Goal: Task Accomplishment & Management: Manage account settings

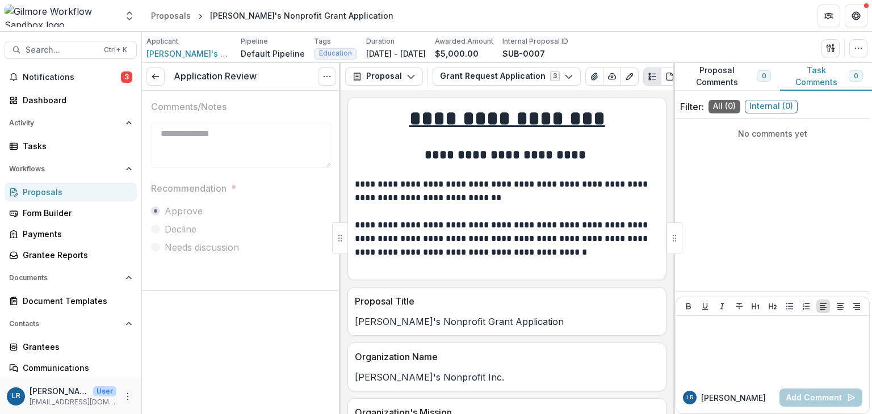
click at [43, 78] on span "Notifications" at bounding box center [72, 78] width 98 height 10
click at [546, 325] on p "[PERSON_NAME]'s Nonprofit Grant Application" at bounding box center [507, 322] width 304 height 14
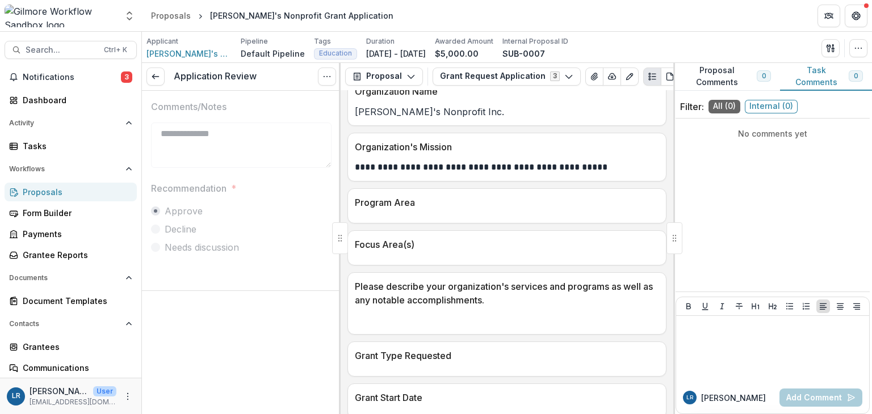
scroll to position [284, 0]
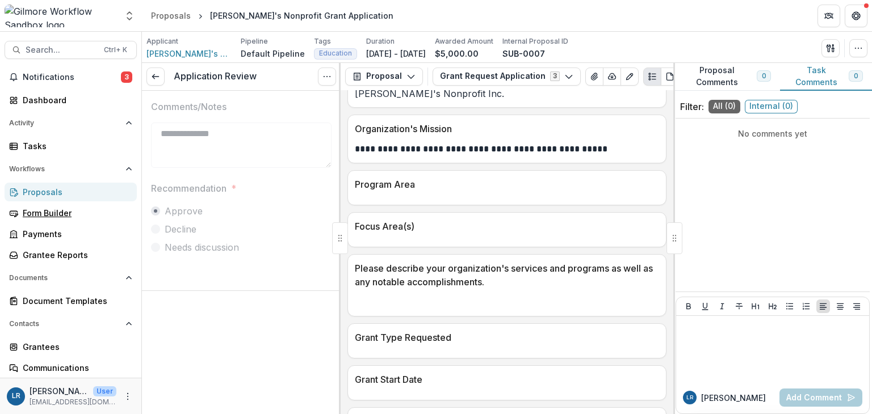
click at [55, 212] on div "Form Builder" at bounding box center [75, 213] width 105 height 12
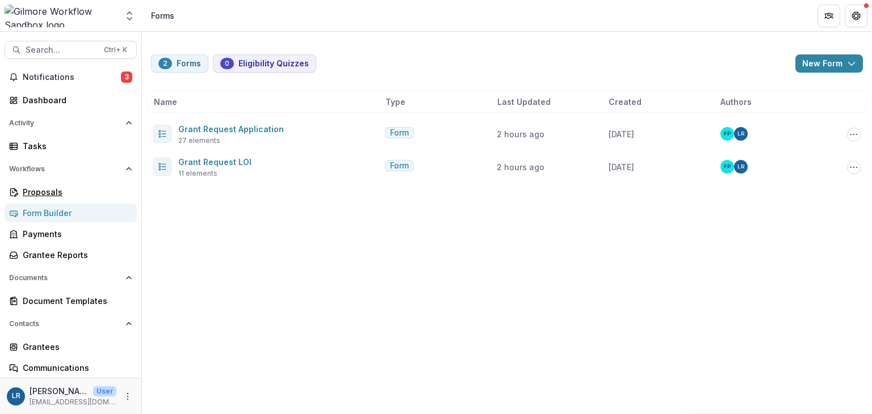
click at [44, 195] on div "Proposals" at bounding box center [75, 192] width 105 height 12
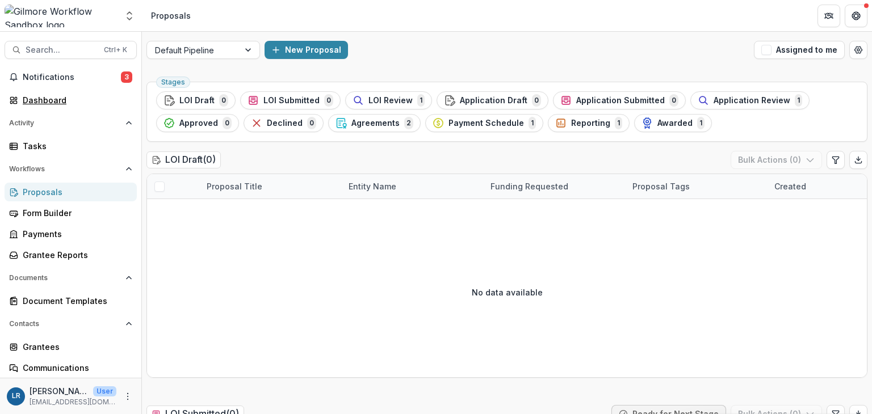
click at [49, 100] on div "Dashboard" at bounding box center [75, 100] width 105 height 12
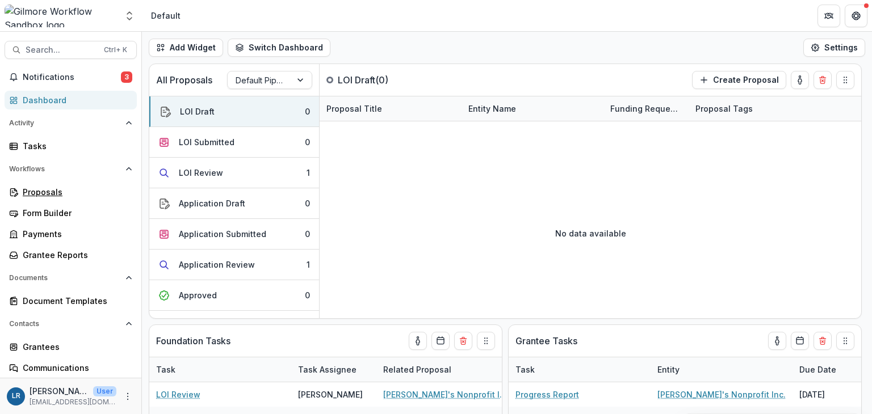
click at [48, 192] on div "Proposals" at bounding box center [75, 192] width 105 height 12
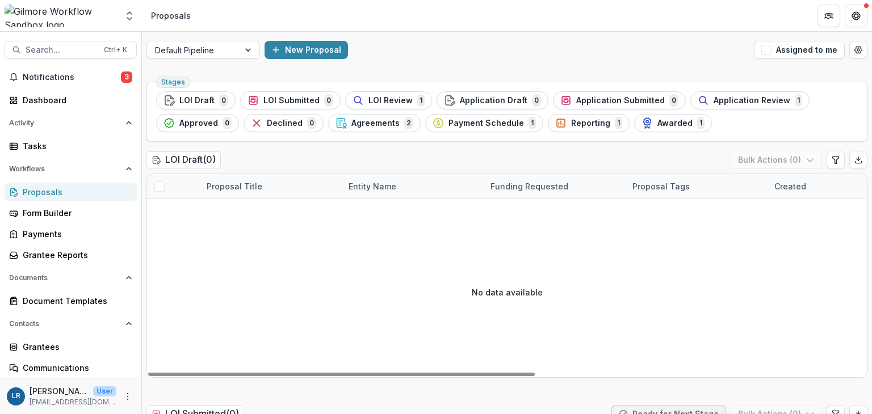
click at [275, 99] on span "LOI Submitted" at bounding box center [291, 101] width 56 height 10
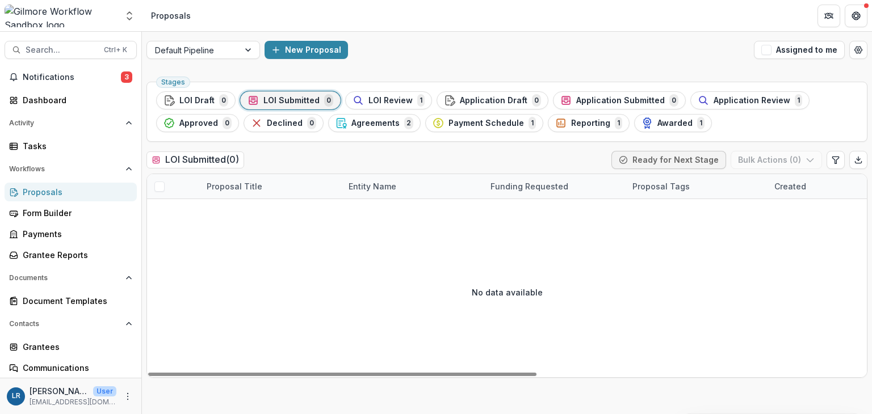
click at [385, 101] on span "LOI Review" at bounding box center [390, 101] width 44 height 10
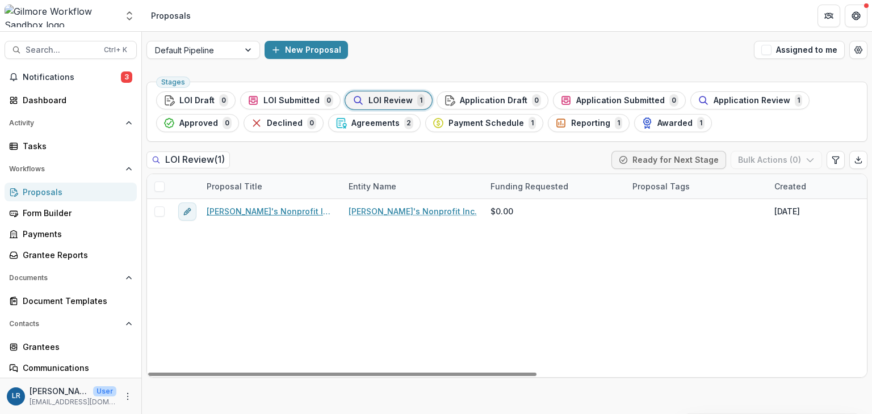
click at [274, 211] on link "[PERSON_NAME]'s Nonprofit Inc. - 2025 - Grant Request LOI" at bounding box center [271, 212] width 128 height 12
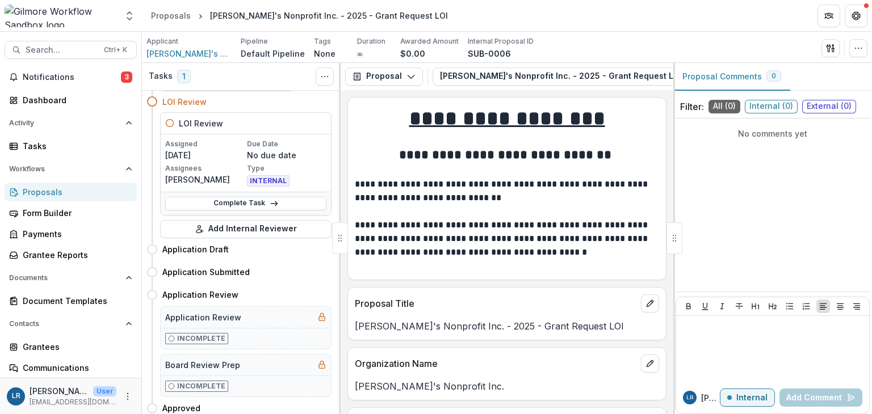
scroll to position [57, 0]
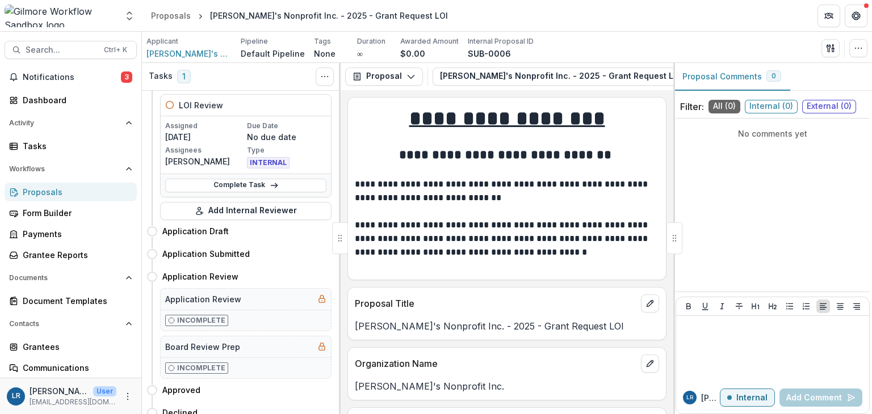
click at [263, 183] on link "Complete Task" at bounding box center [245, 186] width 161 height 14
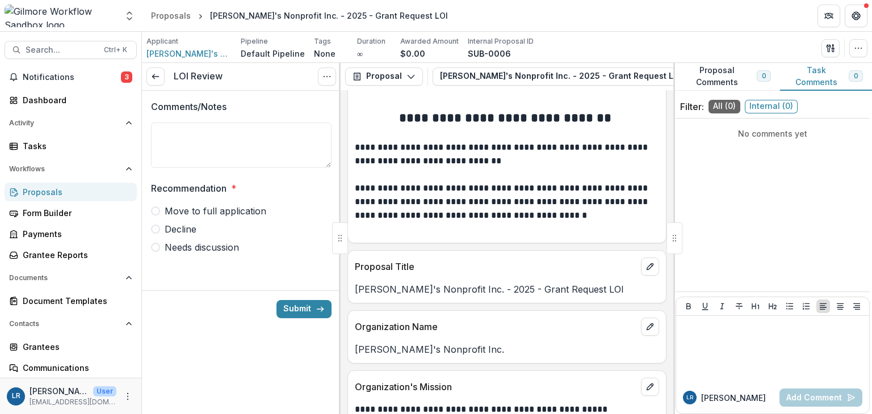
scroll to position [57, 0]
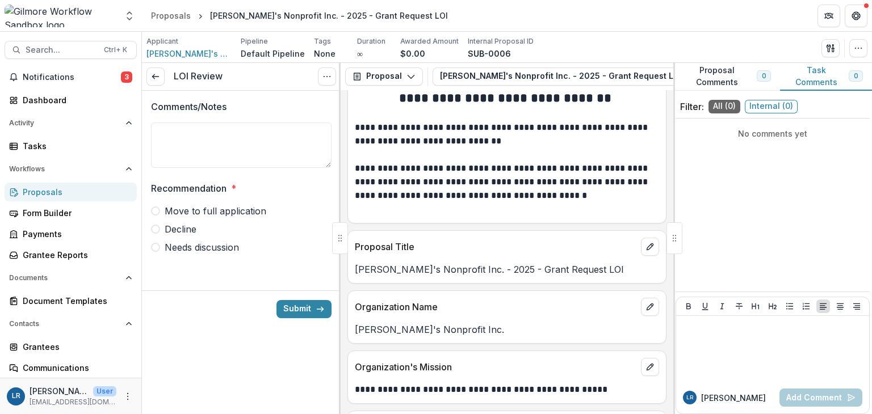
click at [160, 78] on icon at bounding box center [155, 76] width 9 height 9
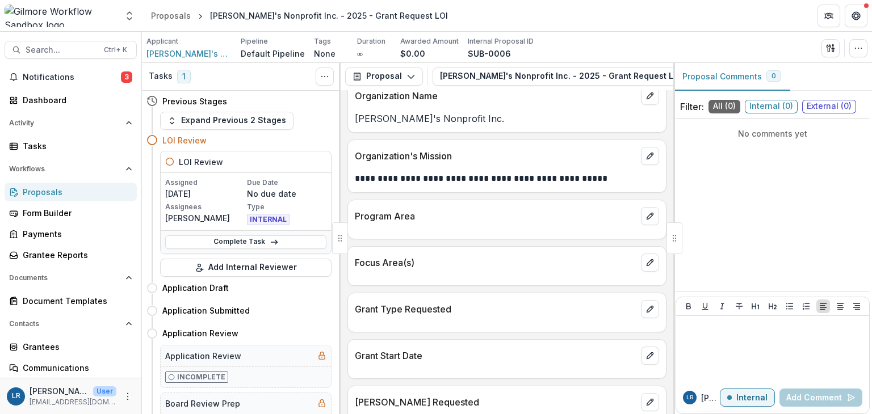
scroll to position [286, 0]
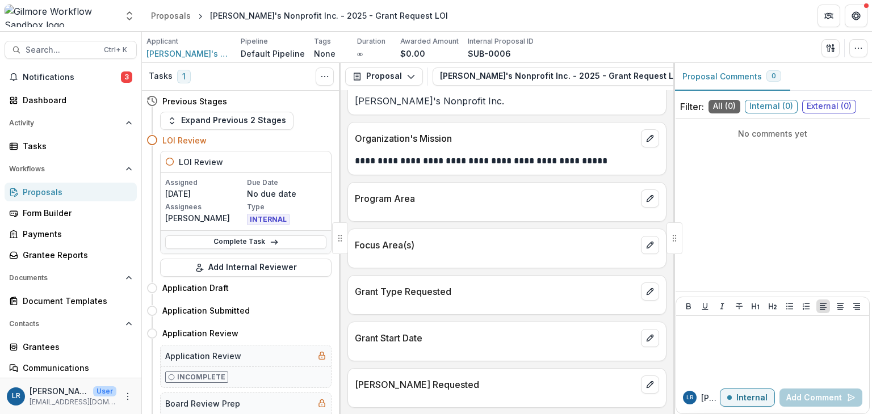
drag, startPoint x: 670, startPoint y: 278, endPoint x: 670, endPoint y: 301, distance: 23.3
click at [670, 301] on div "**********" at bounding box center [507, 252] width 333 height 324
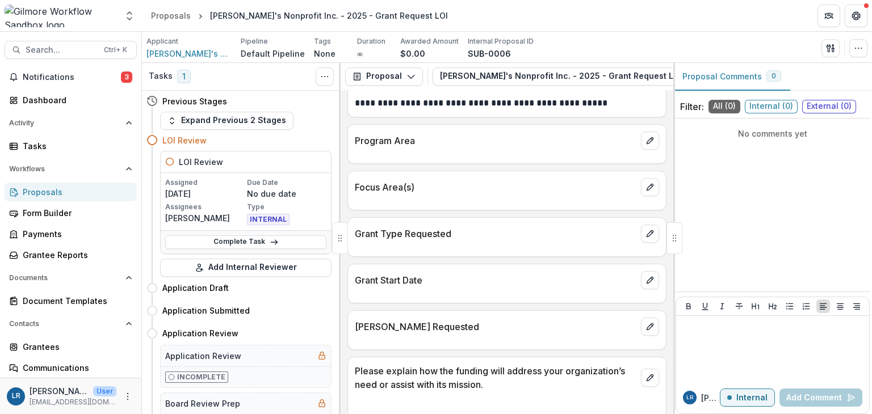
scroll to position [354, 0]
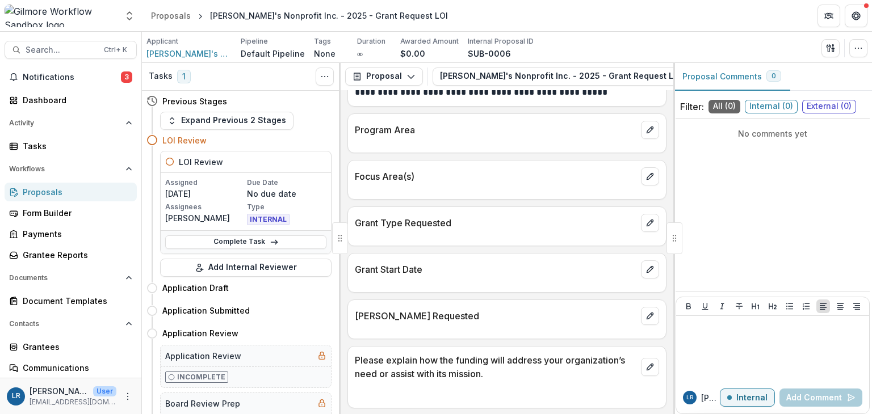
click at [234, 244] on link "Complete Task" at bounding box center [245, 243] width 161 height 14
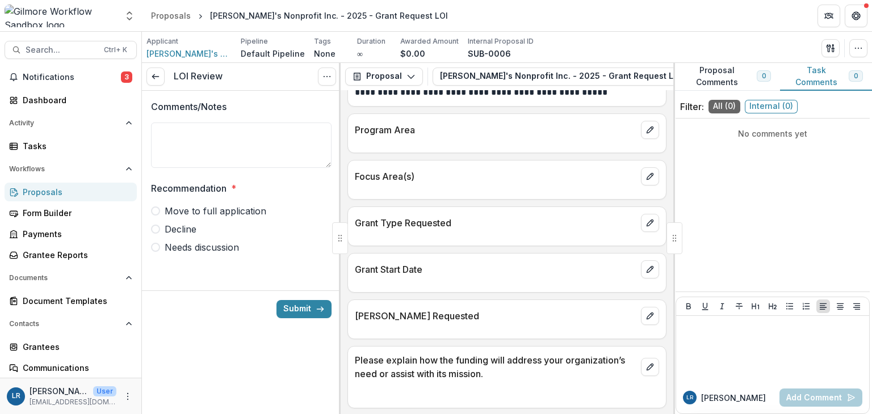
click at [154, 214] on span at bounding box center [155, 211] width 9 height 9
click at [314, 313] on button "Submit" at bounding box center [304, 309] width 55 height 18
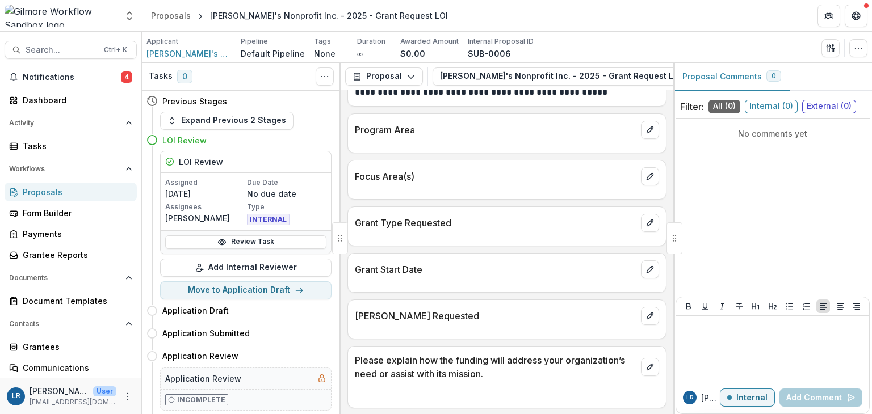
click at [245, 289] on button "Move to Application Draft" at bounding box center [245, 291] width 171 height 18
select select "**********"
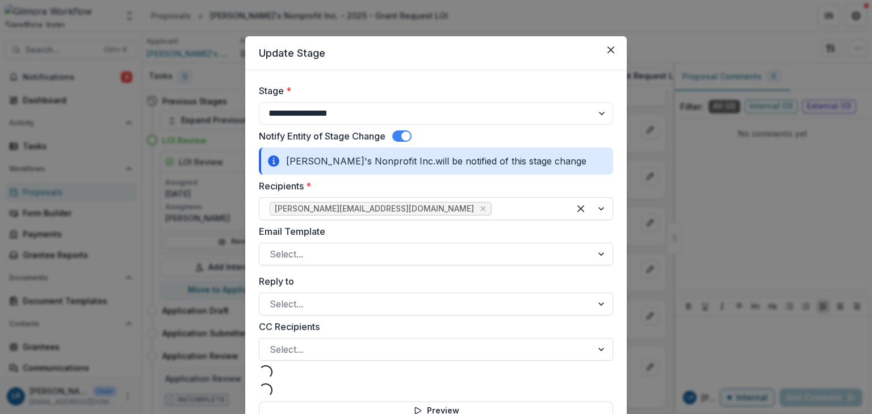
select select "**********"
drag, startPoint x: 468, startPoint y: 57, endPoint x: 472, endPoint y: 5, distance: 52.4
click at [472, 5] on div "**********" at bounding box center [436, 207] width 872 height 414
drag, startPoint x: 470, startPoint y: 46, endPoint x: 437, endPoint y: 22, distance: 40.5
click at [437, 22] on div "**********" at bounding box center [436, 207] width 872 height 414
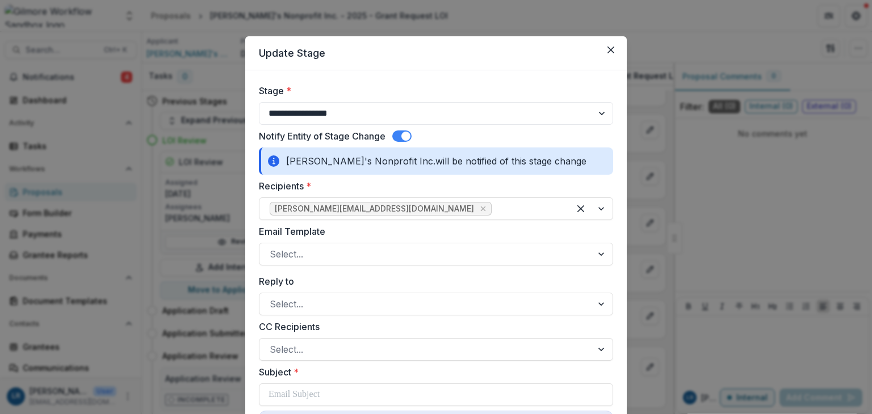
click at [608, 51] on icon "Close" at bounding box center [611, 50] width 7 height 7
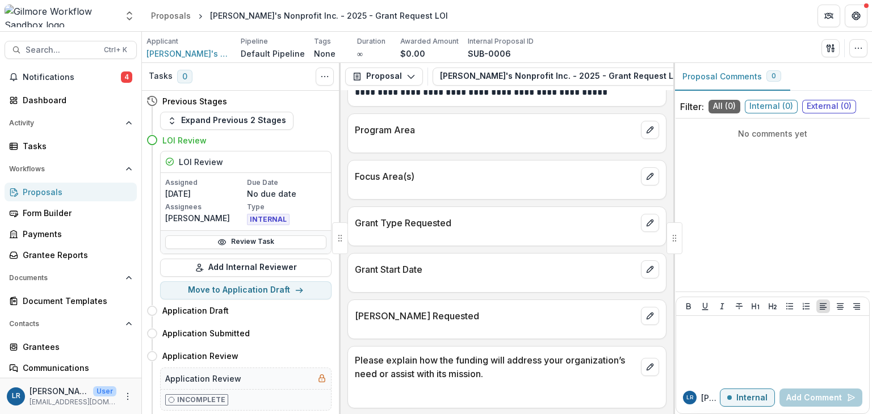
click at [247, 288] on button "Move to Application Draft" at bounding box center [245, 291] width 171 height 18
select select "**********"
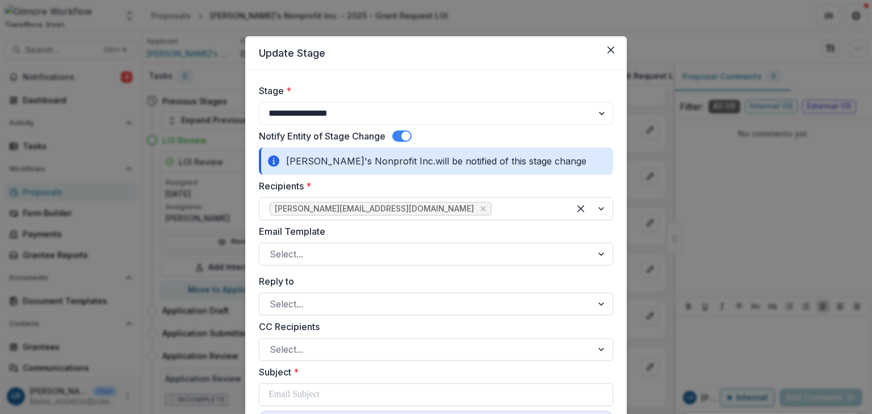
drag, startPoint x: 492, startPoint y: 44, endPoint x: 496, endPoint y: 31, distance: 14.2
click at [496, 31] on div "**********" at bounding box center [436, 207] width 872 height 414
drag, startPoint x: 509, startPoint y: 48, endPoint x: 503, endPoint y: 33, distance: 15.5
click at [503, 33] on div "**********" at bounding box center [436, 207] width 872 height 414
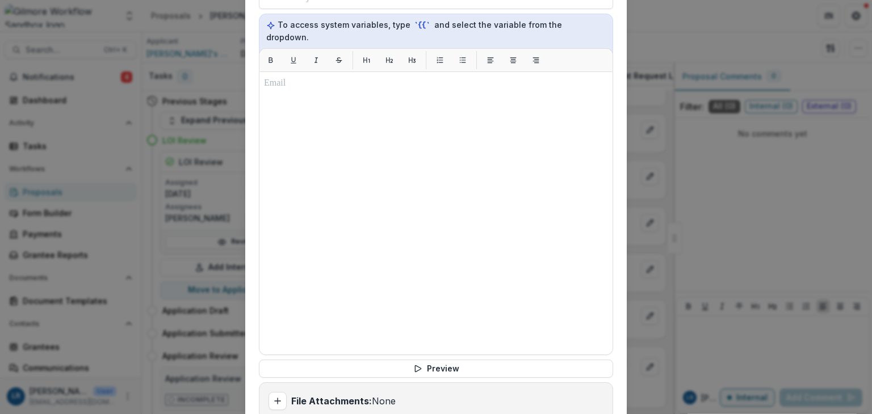
scroll to position [600, 0]
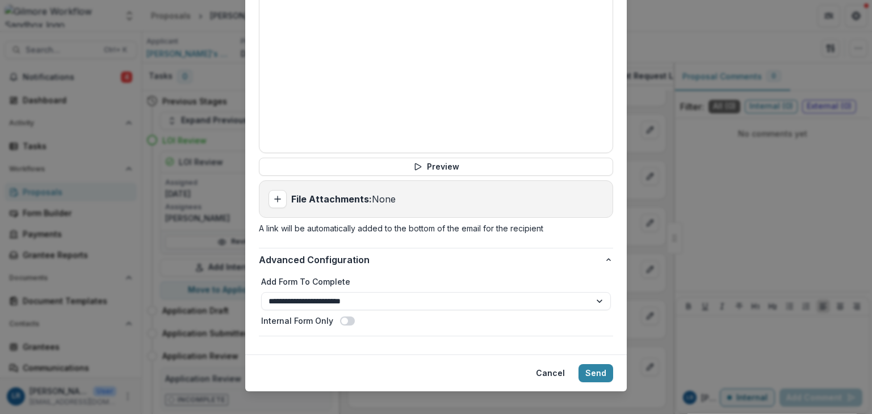
click at [429, 158] on button "Preview" at bounding box center [436, 167] width 354 height 18
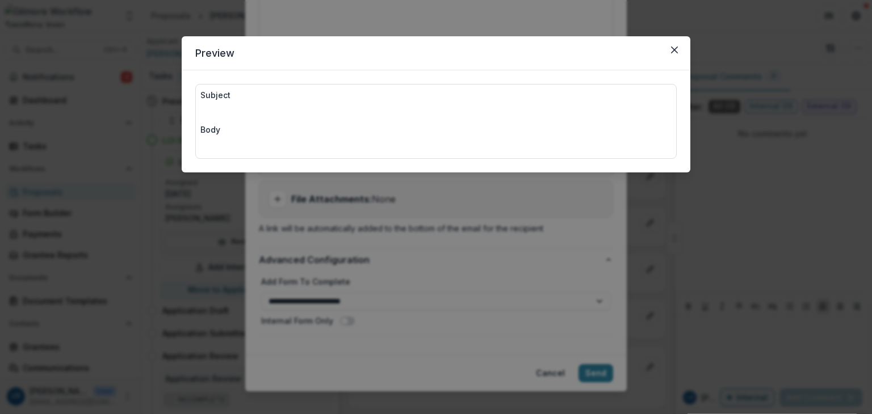
click at [681, 53] on button "Close" at bounding box center [674, 50] width 18 height 18
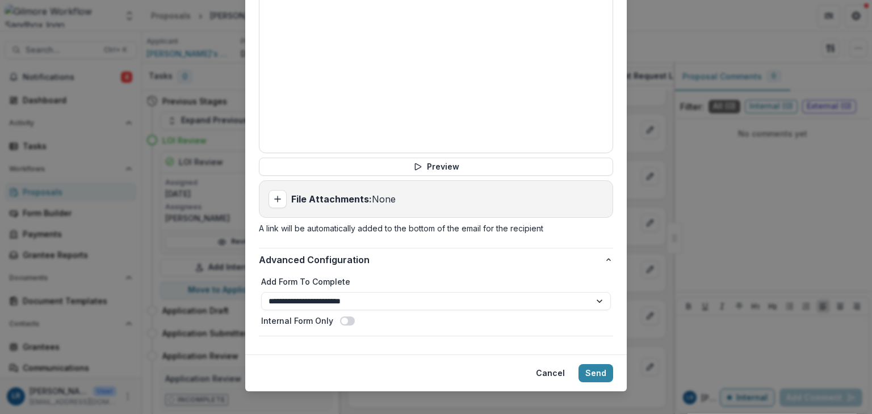
click at [552, 365] on button "Cancel" at bounding box center [550, 374] width 43 height 18
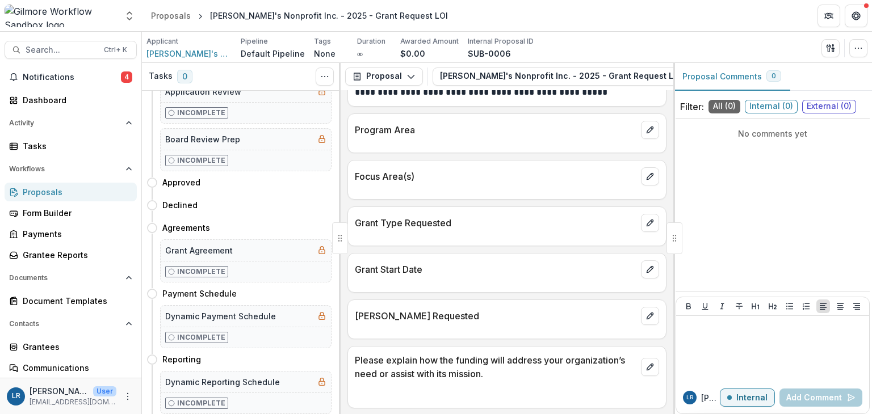
scroll to position [307, 0]
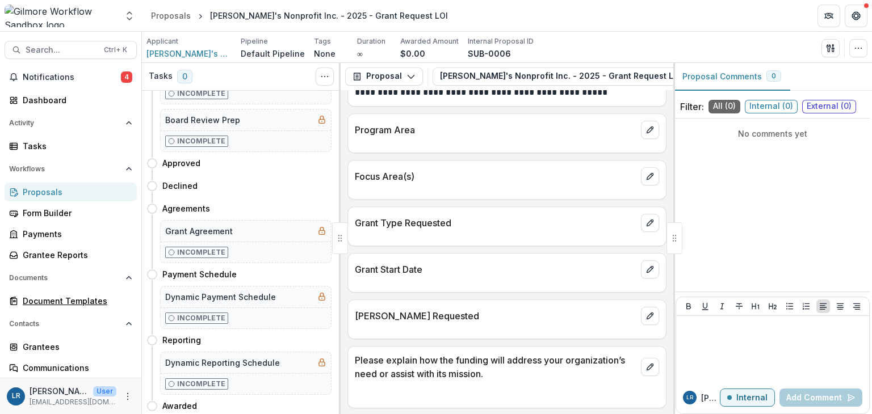
click at [48, 303] on div "Document Templates" at bounding box center [75, 301] width 105 height 12
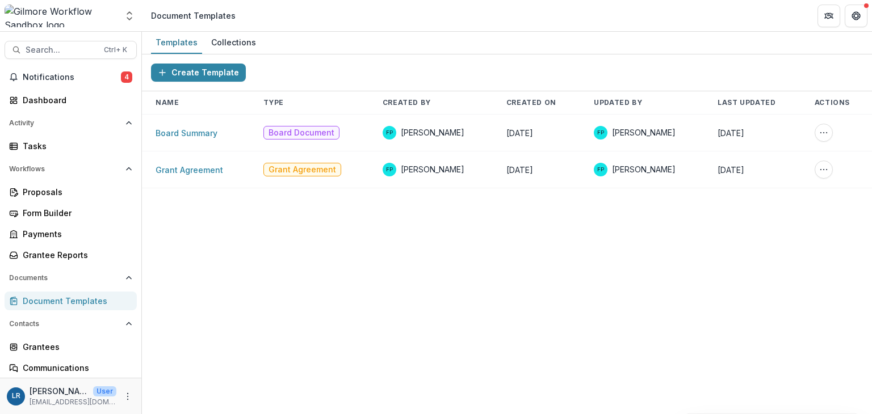
click at [205, 168] on link "Grant Agreement" at bounding box center [190, 170] width 68 height 10
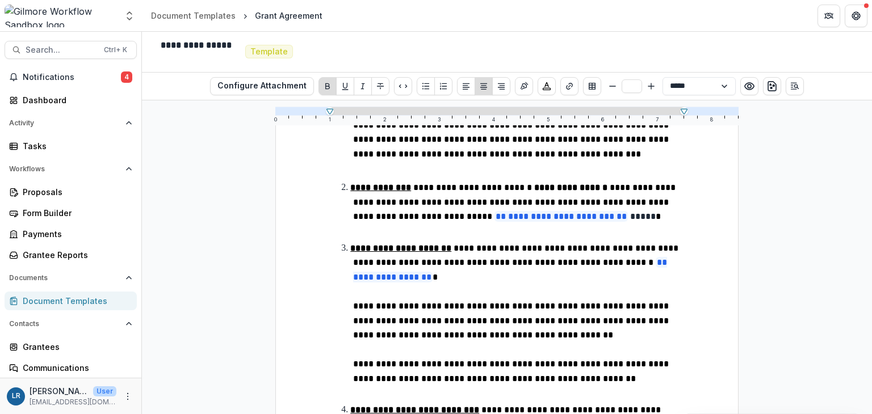
scroll to position [313, 0]
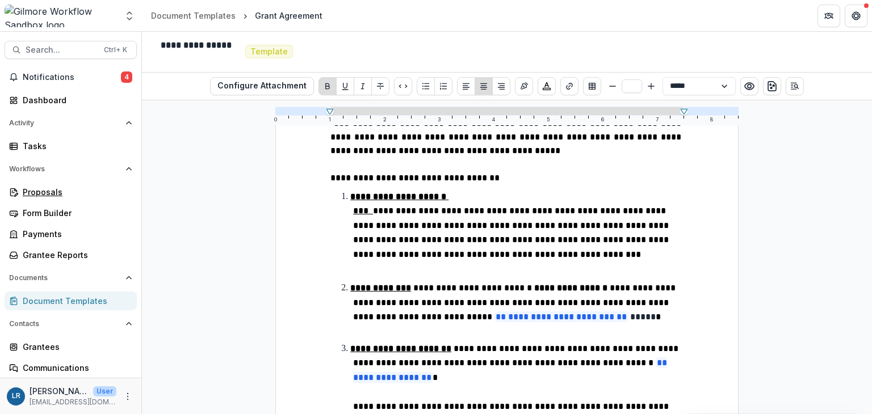
click at [39, 195] on div "Proposals" at bounding box center [75, 192] width 105 height 12
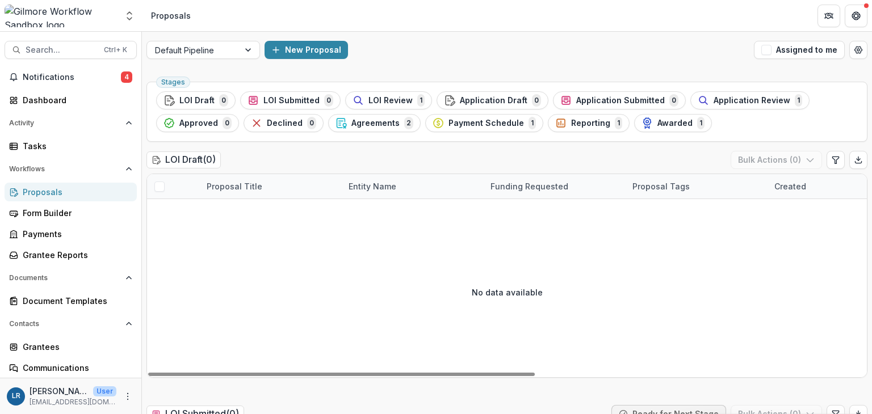
click at [385, 102] on span "LOI Review" at bounding box center [390, 101] width 44 height 10
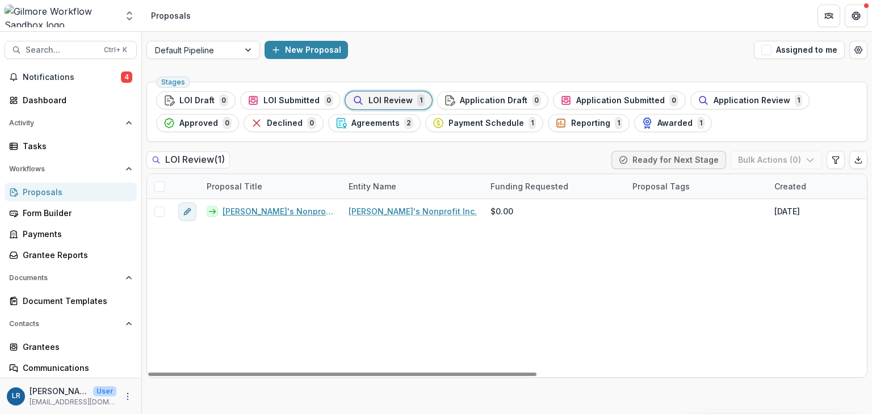
click at [299, 207] on link "[PERSON_NAME]'s Nonprofit Inc. - 2025 - Grant Request LOI" at bounding box center [279, 212] width 112 height 12
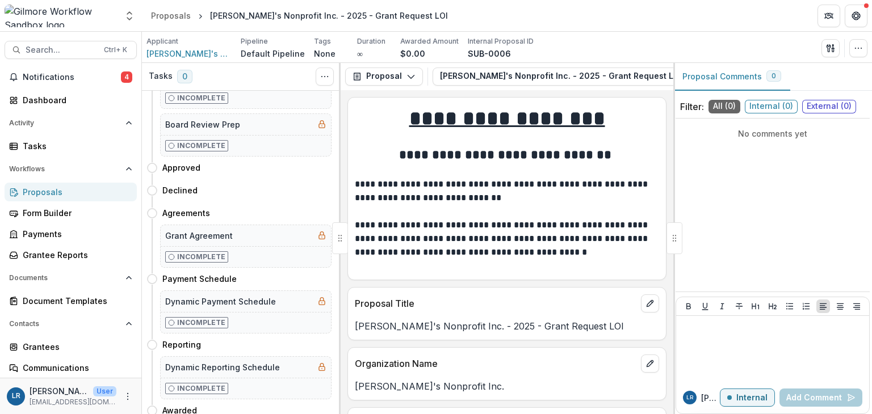
scroll to position [307, 0]
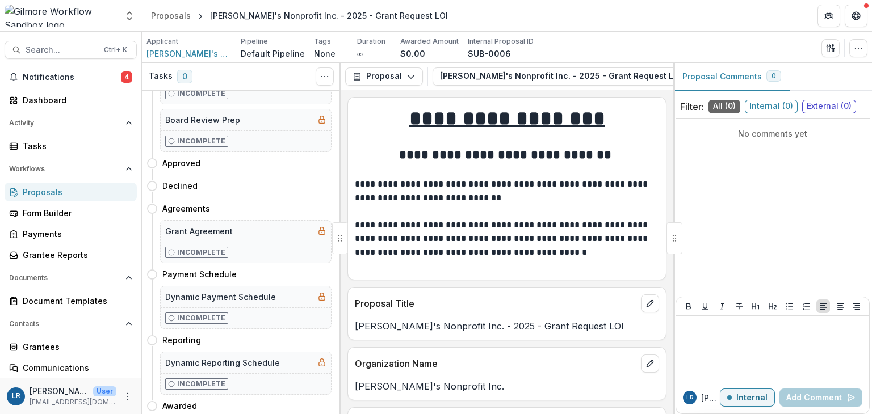
click at [63, 298] on div "Document Templates" at bounding box center [75, 301] width 105 height 12
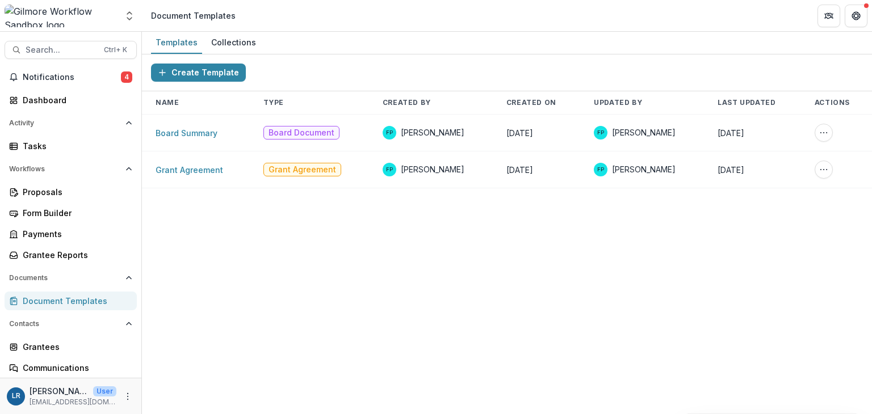
click at [182, 133] on link "Board Summary" at bounding box center [187, 133] width 62 height 10
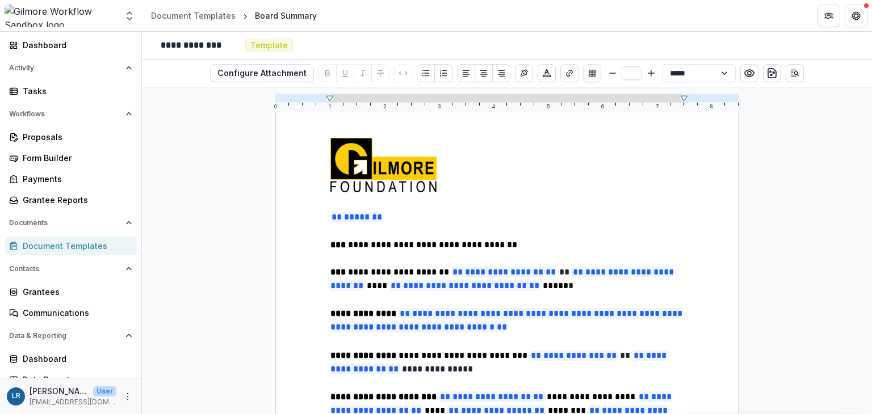
scroll to position [66, 0]
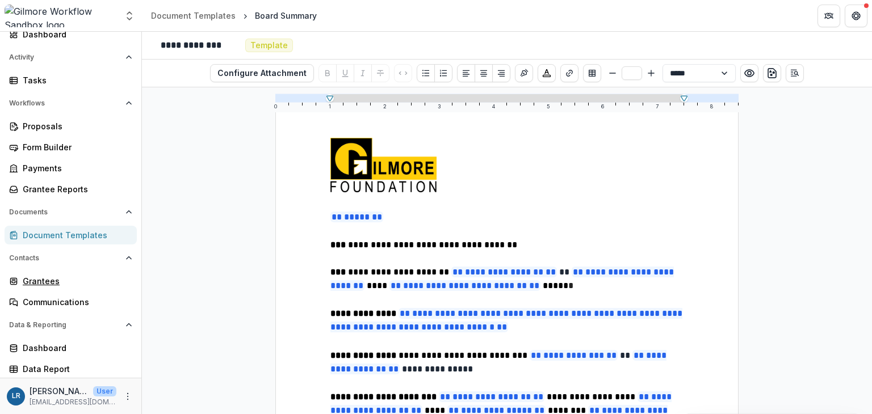
click at [49, 280] on div "Grantees" at bounding box center [75, 281] width 105 height 12
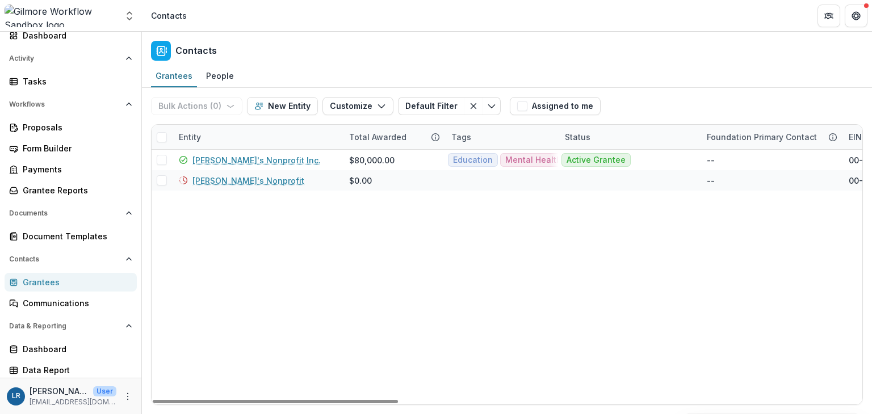
scroll to position [66, 0]
click at [78, 344] on div "Dashboard" at bounding box center [75, 348] width 105 height 12
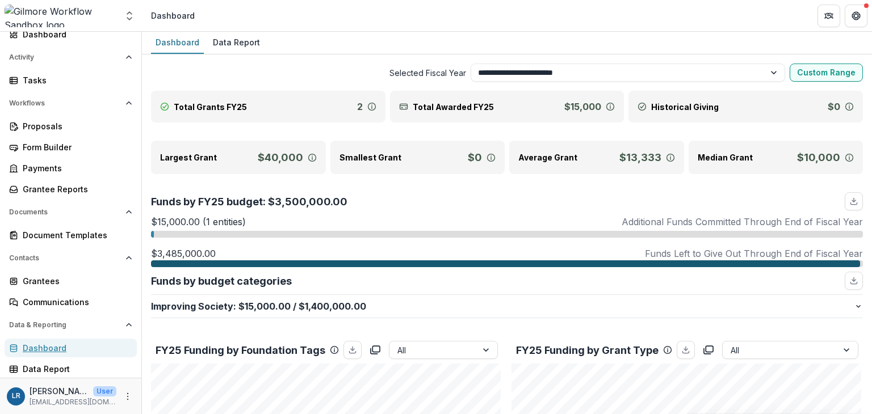
scroll to position [57, 0]
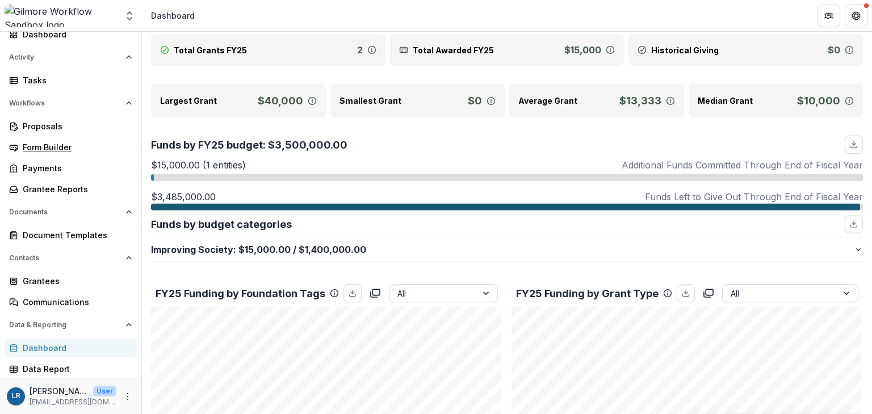
click at [41, 147] on div "Form Builder" at bounding box center [75, 147] width 105 height 12
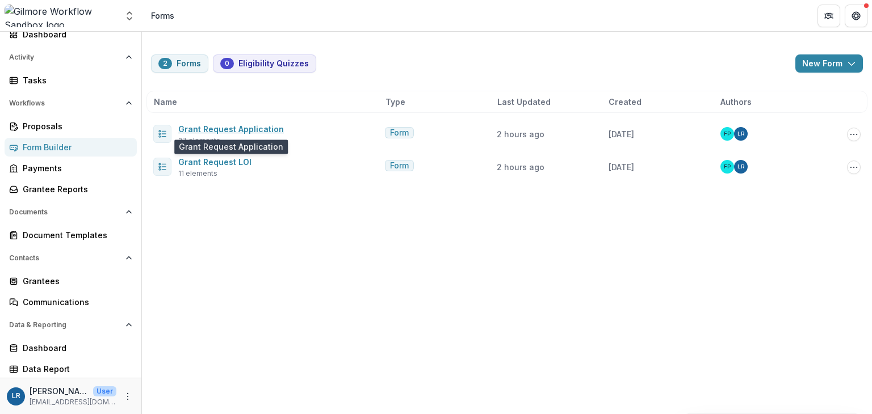
click at [238, 127] on link "Grant Request Application" at bounding box center [231, 129] width 106 height 10
click at [236, 164] on link "Grant Request LOI" at bounding box center [214, 162] width 73 height 10
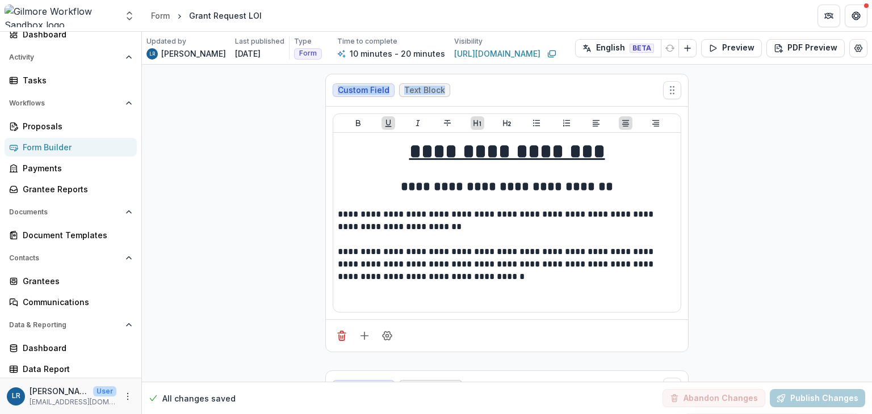
drag, startPoint x: 141, startPoint y: 110, endPoint x: 143, endPoint y: 69, distance: 40.3
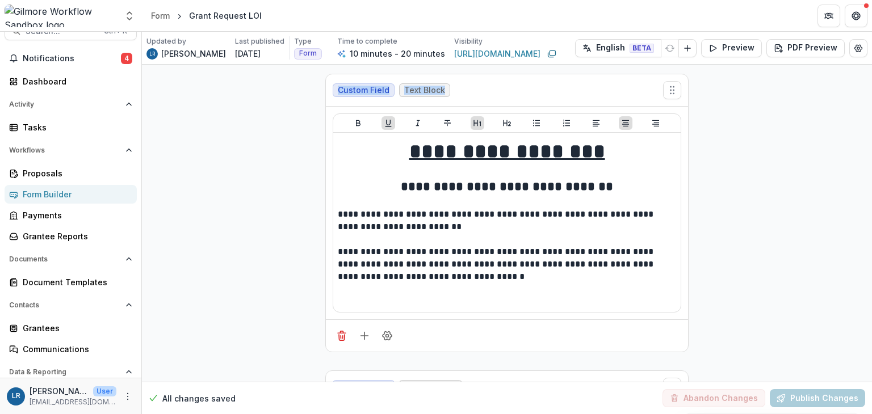
scroll to position [16, 0]
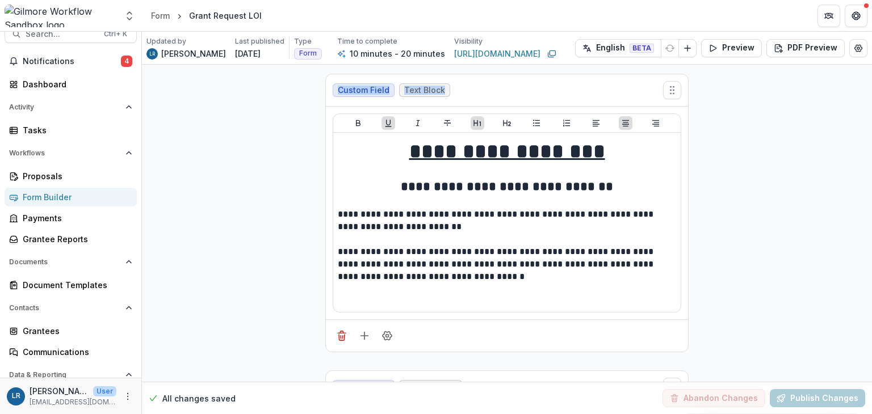
click at [75, 66] on button "Notifications 4" at bounding box center [71, 61] width 132 height 18
click at [39, 178] on div "Proposals" at bounding box center [75, 176] width 105 height 12
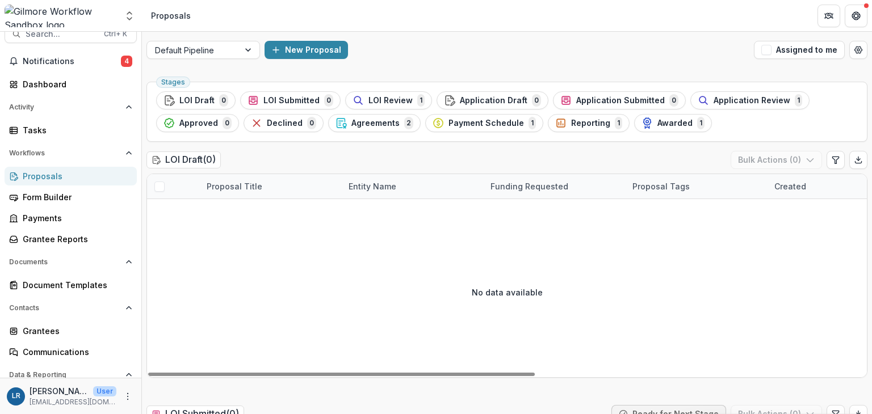
click at [750, 100] on span "Application Review" at bounding box center [752, 101] width 77 height 10
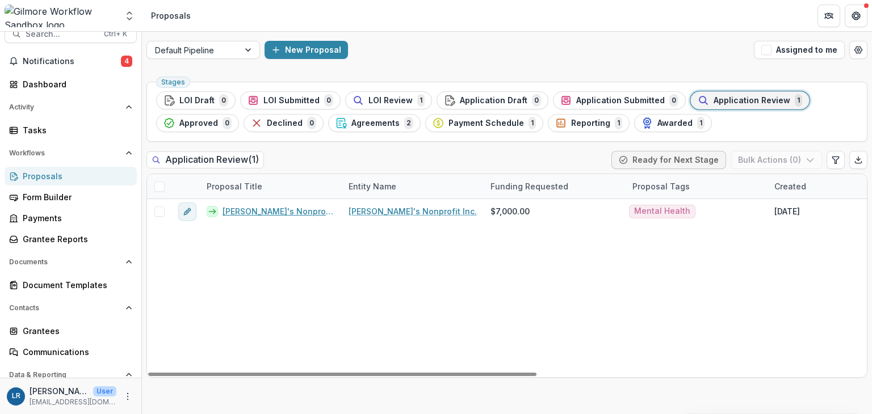
click at [282, 211] on link "[PERSON_NAME]'s Nonprofit Inc. - 2025 - Grant Request" at bounding box center [279, 212] width 112 height 12
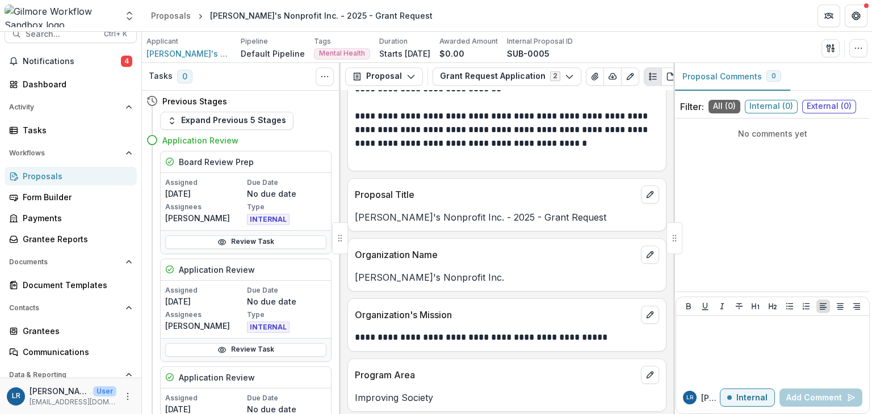
scroll to position [114, 0]
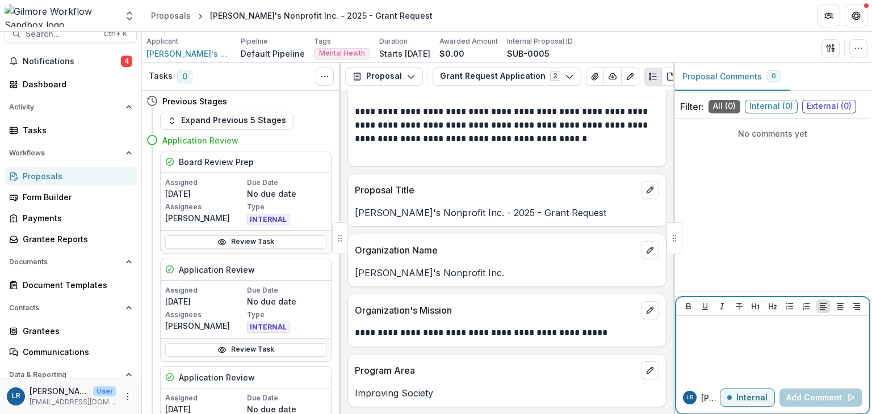
click at [745, 395] on p "Internal" at bounding box center [751, 398] width 31 height 10
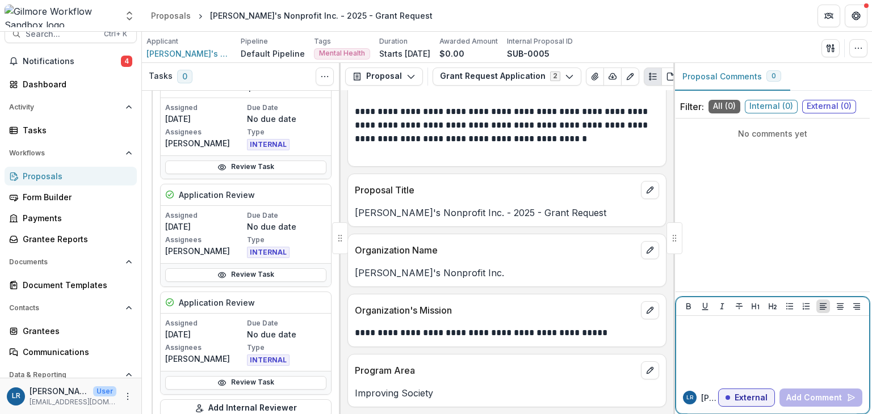
scroll to position [0, 0]
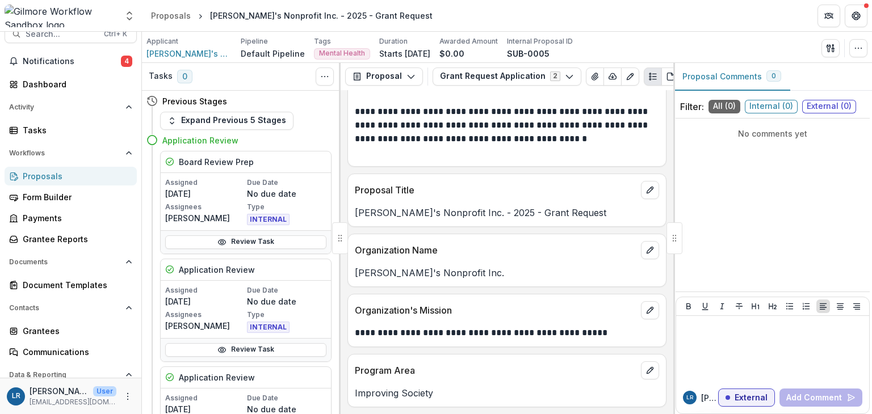
click at [223, 125] on button "Expand Previous 5 Stages" at bounding box center [226, 121] width 133 height 18
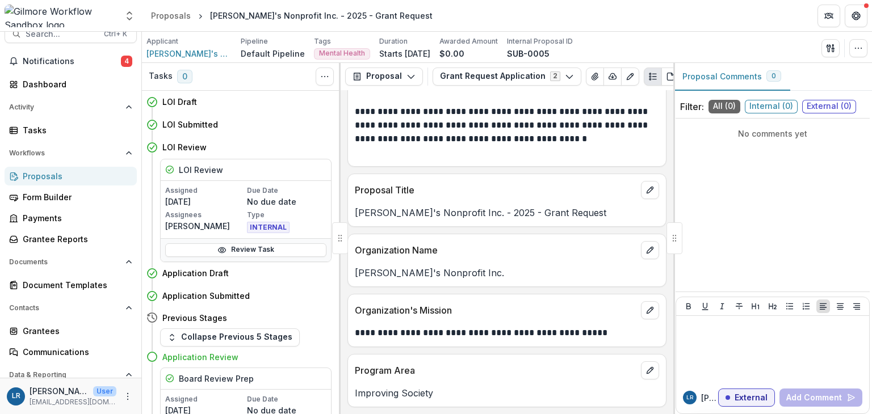
click at [292, 273] on button "Move here" at bounding box center [307, 274] width 47 height 14
select select "**********"
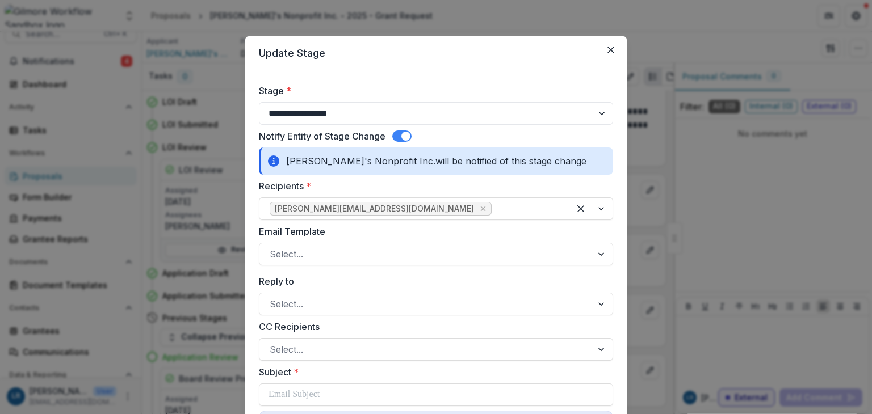
click at [611, 54] on button "Close" at bounding box center [611, 50] width 18 height 18
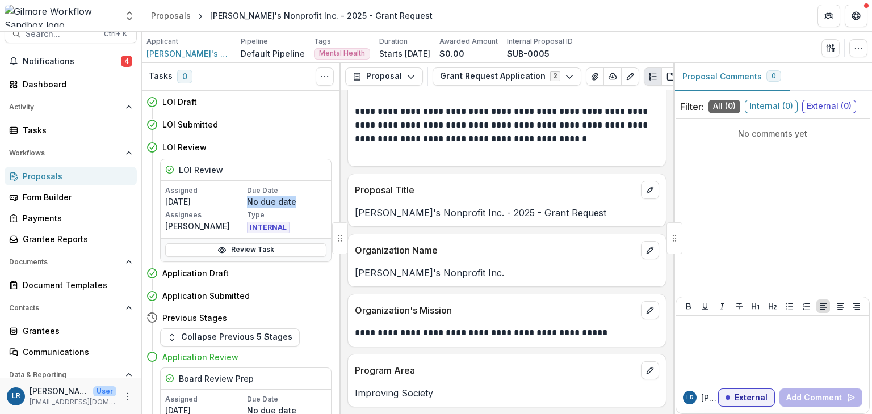
drag, startPoint x: 336, startPoint y: 192, endPoint x: 336, endPoint y: 207, distance: 14.8
click at [336, 207] on div "LOI Draft Move here LOI Submitted Move here LOI Review Move here LOI Review Ass…" at bounding box center [241, 253] width 199 height 324
click at [325, 324] on div "Previous Stages" at bounding box center [238, 318] width 185 height 21
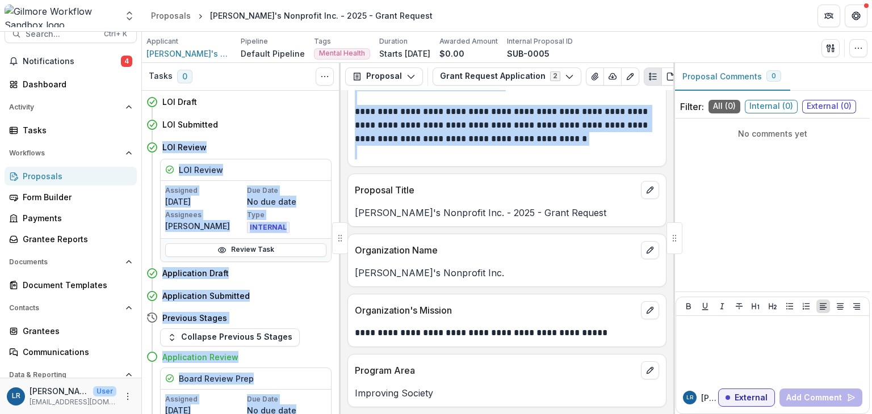
drag, startPoint x: 336, startPoint y: 115, endPoint x: 344, endPoint y: 153, distance: 38.2
click at [344, 153] on div "Tasks 0 Show Cancelled Tasks LOI Draft Move here LOI Submitted Move here LOI Re…" at bounding box center [507, 238] width 730 height 351
click at [309, 119] on button "Move here" at bounding box center [307, 125] width 47 height 14
select select "**********"
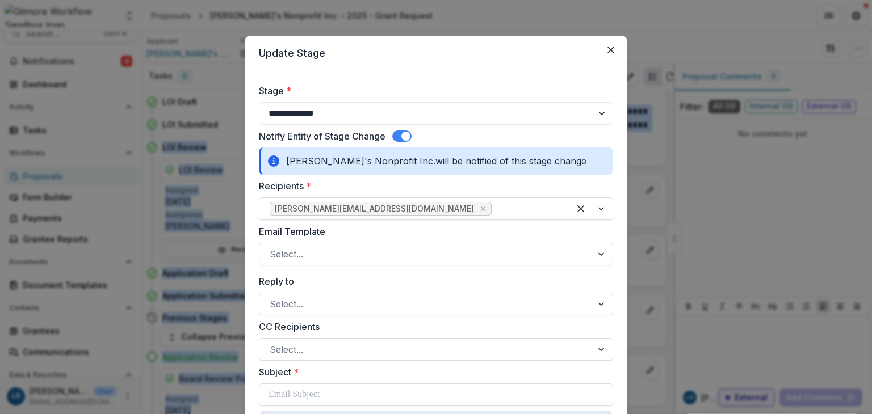
click at [617, 53] on button "Close" at bounding box center [611, 50] width 18 height 18
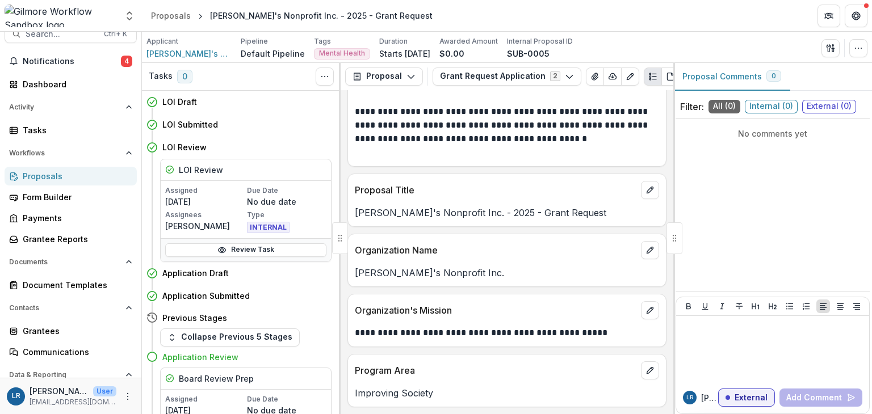
click at [276, 76] on div "Tasks 0 Show Cancelled Tasks" at bounding box center [241, 77] width 199 height 28
